Goal: Information Seeking & Learning: Learn about a topic

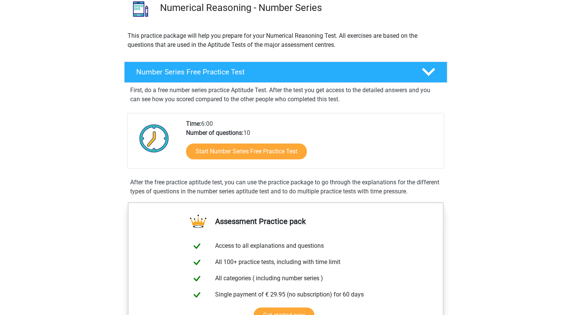
scroll to position [61, 0]
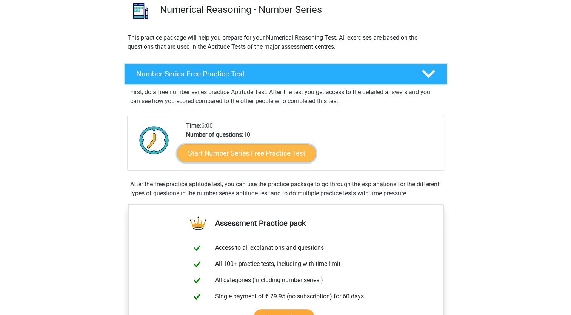
click at [283, 156] on link "Start Number Series Free Practice Test" at bounding box center [246, 153] width 139 height 18
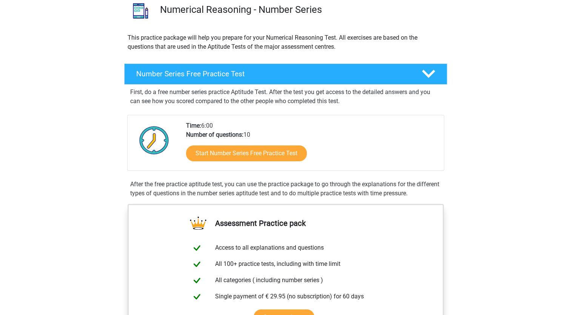
scroll to position [0, 0]
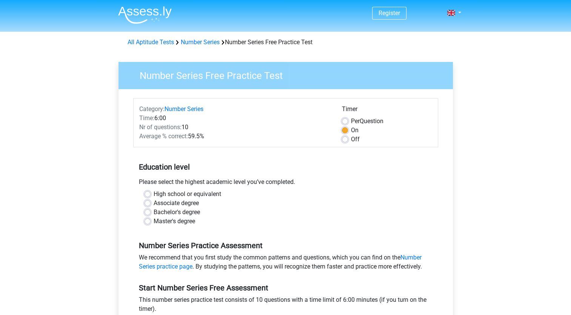
click at [189, 194] on label "High school or equivalent" at bounding box center [187, 193] width 68 height 9
click at [150, 194] on input "High school or equivalent" at bounding box center [147, 193] width 6 height 8
radio input "true"
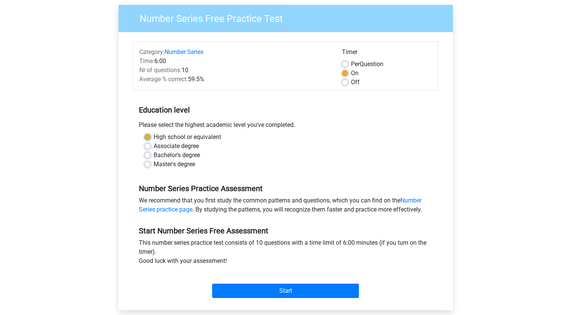
scroll to position [57, 0]
click at [180, 161] on label "Master's degree" at bounding box center [173, 163] width 41 height 9
click at [150, 161] on input "Master's degree" at bounding box center [147, 163] width 6 height 8
radio input "true"
click at [351, 66] on label "Per Question" at bounding box center [367, 63] width 32 height 9
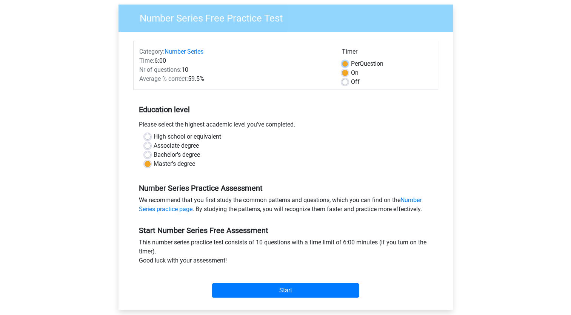
click at [344, 66] on input "Per Question" at bounding box center [345, 63] width 6 height 8
radio input "true"
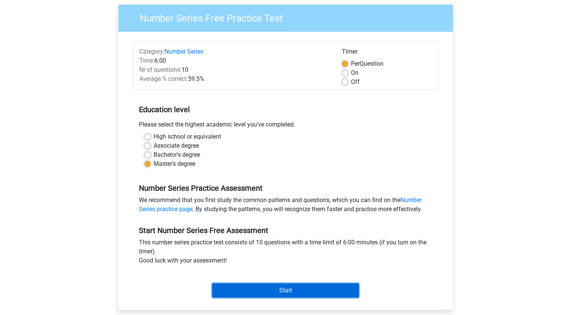
click at [284, 285] on input "Start" at bounding box center [285, 290] width 147 height 14
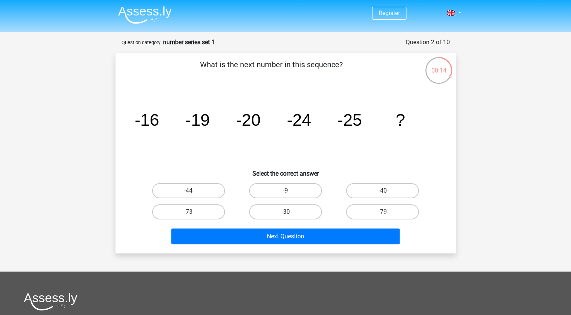
click at [295, 210] on label "-30" at bounding box center [285, 211] width 73 height 15
click at [290, 212] on input "-30" at bounding box center [287, 214] width 5 height 5
radio input "true"
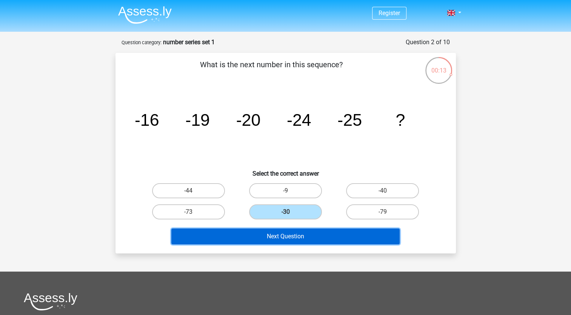
click at [309, 233] on button "Next Question" at bounding box center [285, 236] width 228 height 16
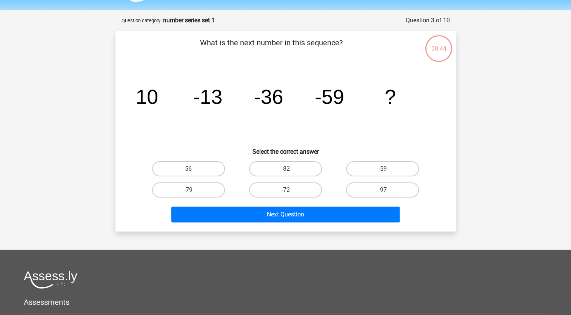
scroll to position [22, 0]
click at [295, 166] on label "-82" at bounding box center [285, 168] width 73 height 15
click at [290, 168] on input "-82" at bounding box center [287, 170] width 5 height 5
radio input "true"
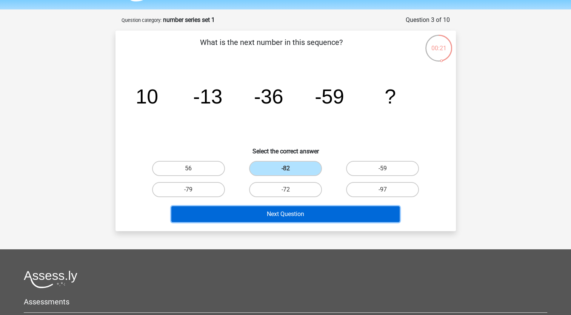
click at [310, 218] on button "Next Question" at bounding box center [285, 214] width 228 height 16
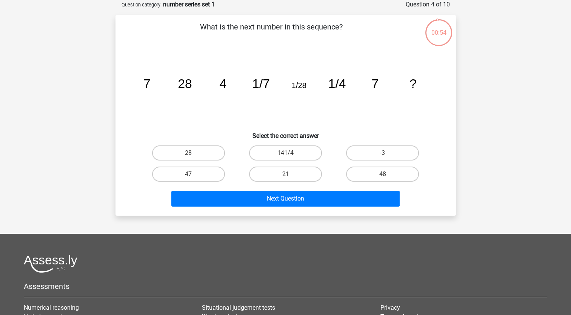
scroll to position [22, 0]
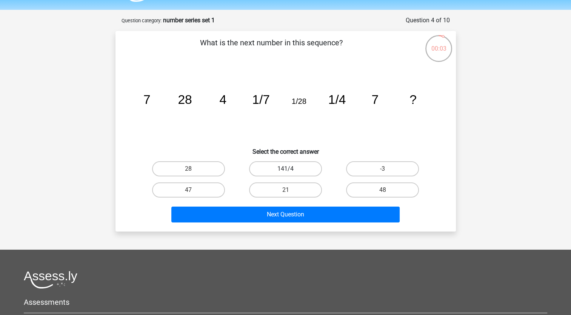
click at [295, 169] on label "141/4" at bounding box center [285, 168] width 73 height 15
click at [290, 169] on input "141/4" at bounding box center [287, 171] width 5 height 5
radio input "true"
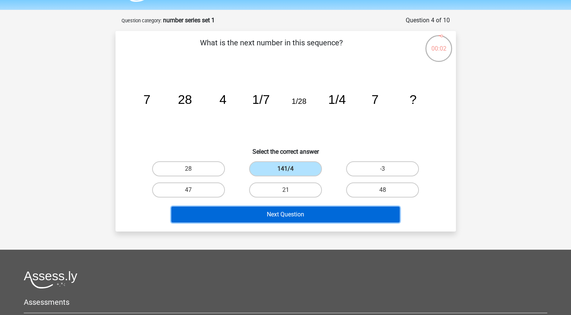
click at [319, 212] on button "Next Question" at bounding box center [285, 214] width 228 height 16
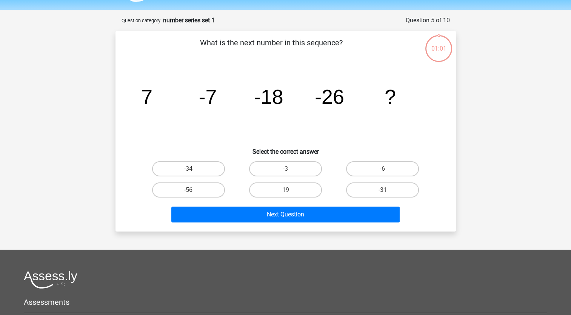
scroll to position [38, 0]
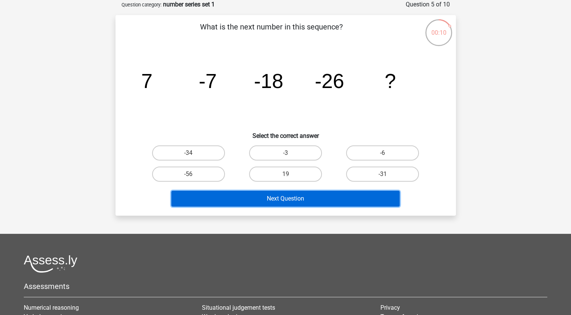
drag, startPoint x: 312, startPoint y: 196, endPoint x: 306, endPoint y: 194, distance: 6.1
click at [306, 194] on button "Next Question" at bounding box center [285, 198] width 228 height 16
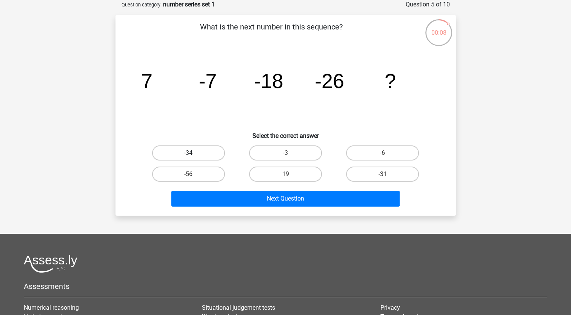
click at [207, 156] on label "-34" at bounding box center [188, 152] width 73 height 15
click at [193, 156] on input "-34" at bounding box center [190, 155] width 5 height 5
radio input "true"
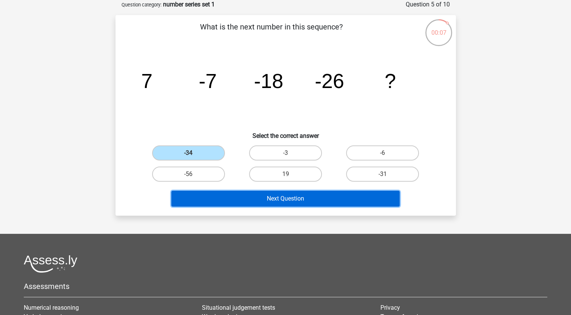
click at [265, 201] on button "Next Question" at bounding box center [285, 198] width 228 height 16
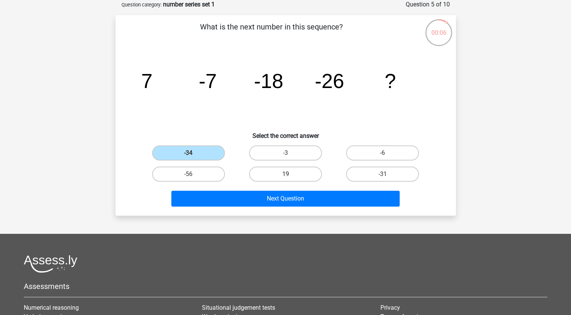
click at [275, 172] on label "19" at bounding box center [285, 173] width 73 height 15
click at [285, 174] on input "19" at bounding box center [287, 176] width 5 height 5
radio input "true"
click at [275, 172] on label "19" at bounding box center [285, 173] width 73 height 15
click at [285, 174] on input "19" at bounding box center [287, 176] width 5 height 5
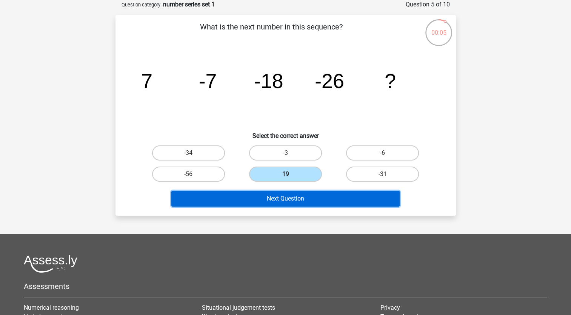
click at [280, 194] on button "Next Question" at bounding box center [285, 198] width 228 height 16
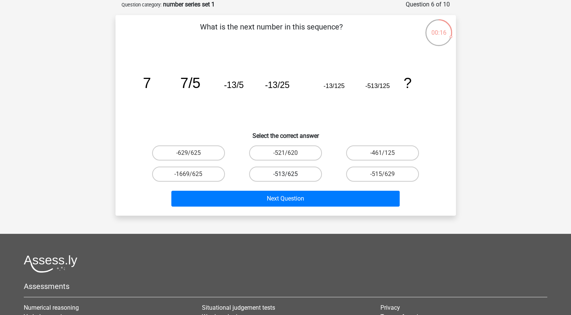
click at [302, 175] on label "-513/625" at bounding box center [285, 173] width 73 height 15
click at [290, 175] on input "-513/625" at bounding box center [287, 176] width 5 height 5
radio input "true"
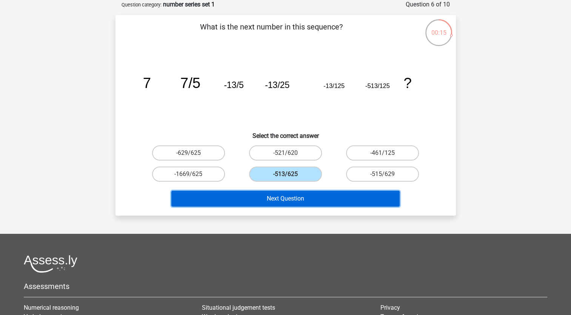
click at [313, 199] on button "Next Question" at bounding box center [285, 198] width 228 height 16
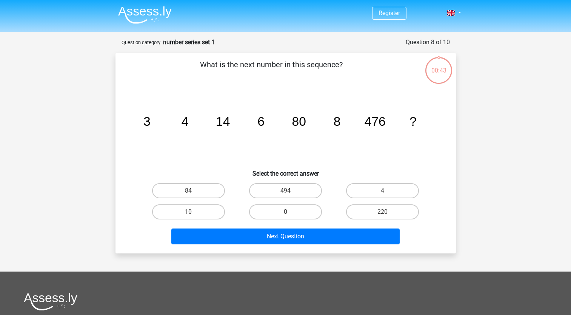
scroll to position [38, 0]
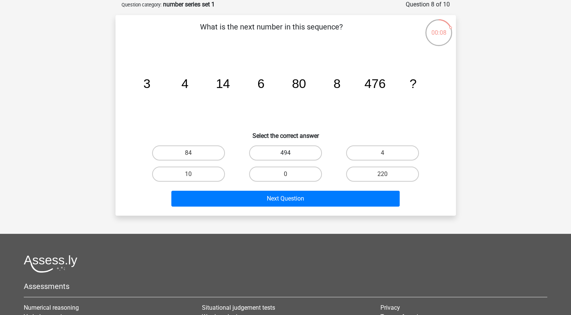
click at [276, 155] on label "494" at bounding box center [285, 152] width 73 height 15
click at [285, 155] on input "494" at bounding box center [287, 155] width 5 height 5
radio input "true"
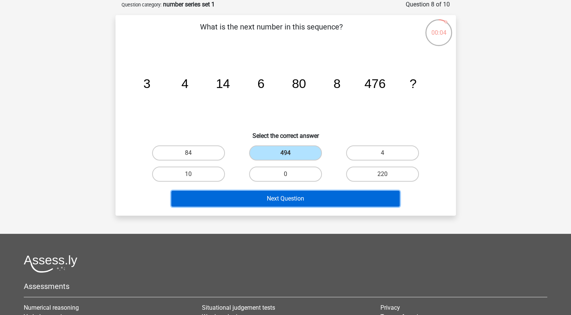
click at [290, 199] on button "Next Question" at bounding box center [285, 198] width 228 height 16
